Goal: Information Seeking & Learning: Learn about a topic

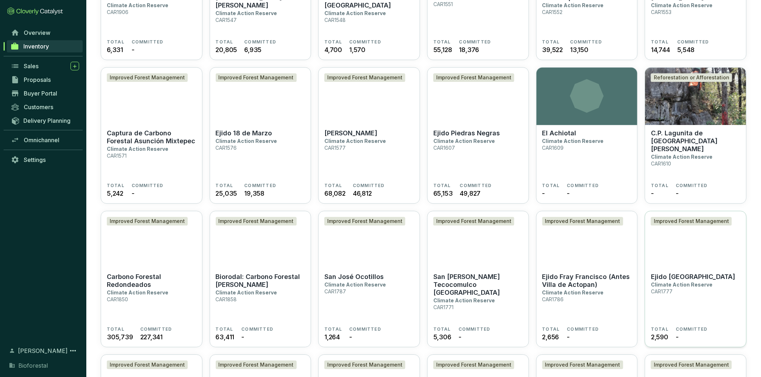
scroll to position [958, 0]
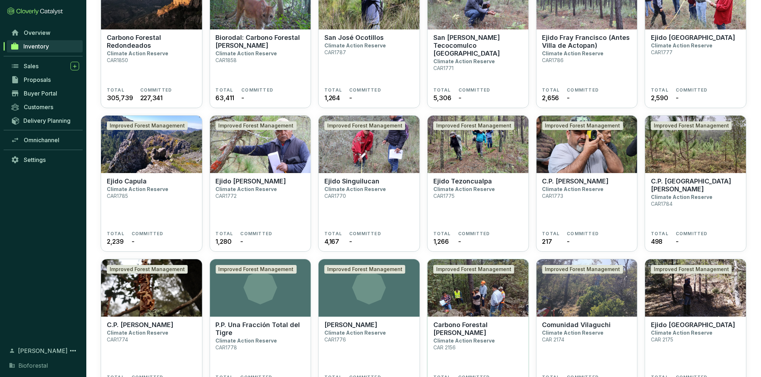
click at [429, 340] on section "Carbono Forestal Ejido Huevachi Climate Action Reserve CAR 2156 TOTAL - COMMITT…" at bounding box center [477, 356] width 101 height 79
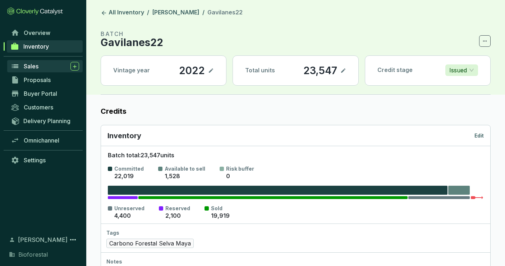
scroll to position [387, 0]
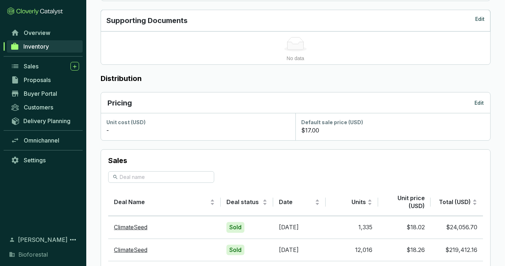
click at [43, 46] on span "Inventory" at bounding box center [36, 46] width 26 height 7
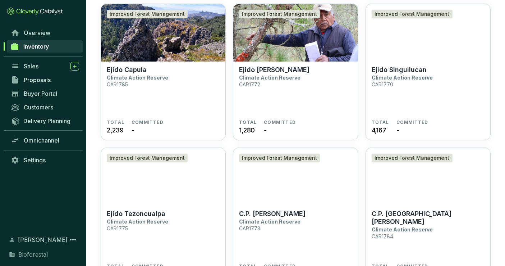
scroll to position [1837, 0]
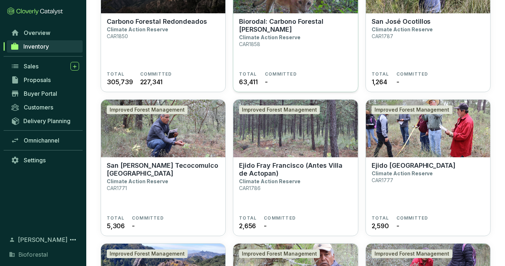
click at [252, 18] on p "Biorodal: Carbono Forestal Otilio Montaño" at bounding box center [295, 26] width 113 height 16
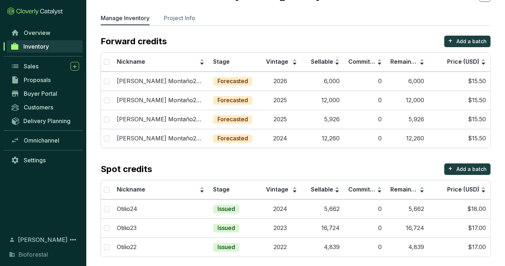
scroll to position [40, 0]
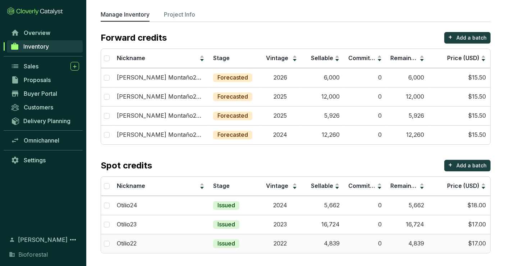
click at [301, 235] on td "2022" at bounding box center [280, 243] width 42 height 19
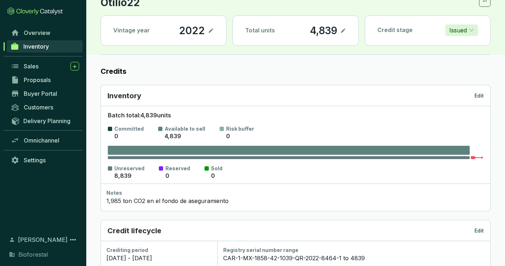
scroll to position [239, 0]
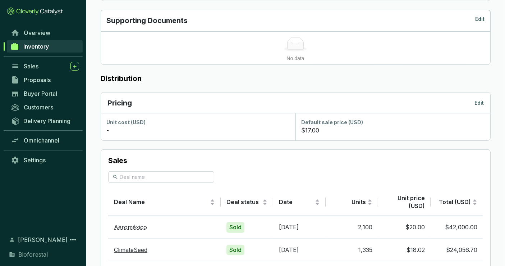
scroll to position [387, 0]
